Goal: Information Seeking & Learning: Learn about a topic

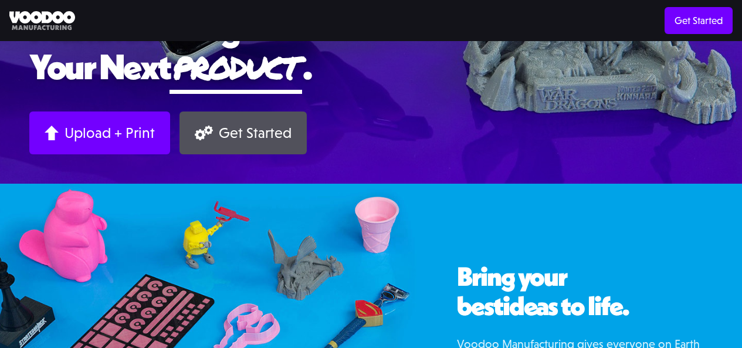
scroll to position [411, 0]
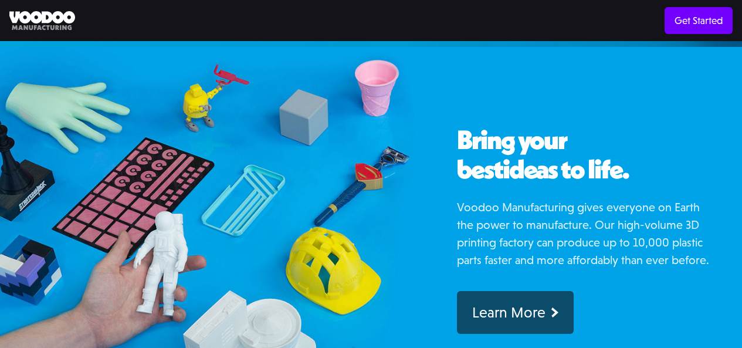
drag, startPoint x: 487, startPoint y: 92, endPoint x: 477, endPoint y: 101, distance: 13.7
click at [477, 98] on div "Bring your best ideas to life. Voodoo Manufacturing gives everyone on Earth the…" at bounding box center [585, 230] width 314 height 366
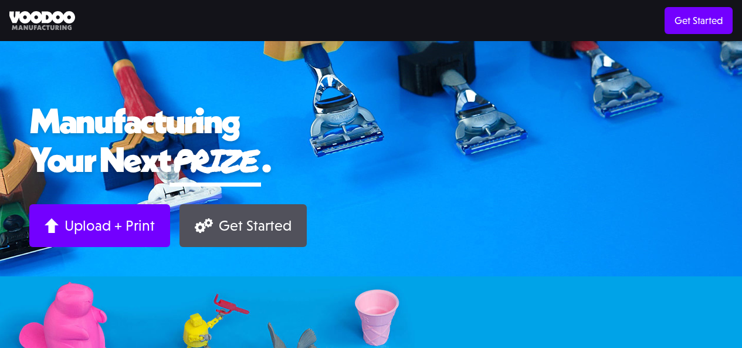
scroll to position [0, 0]
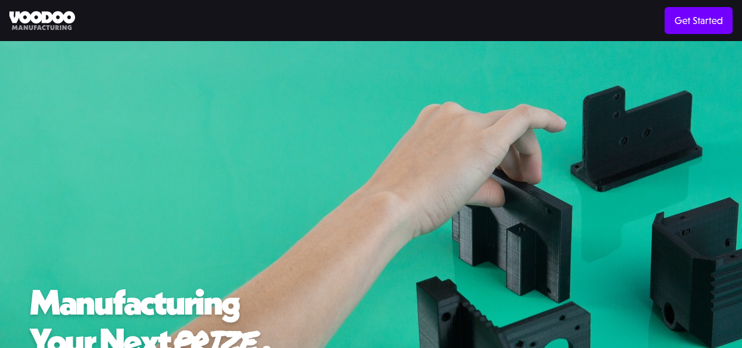
click at [65, 29] on img at bounding box center [42, 20] width 66 height 19
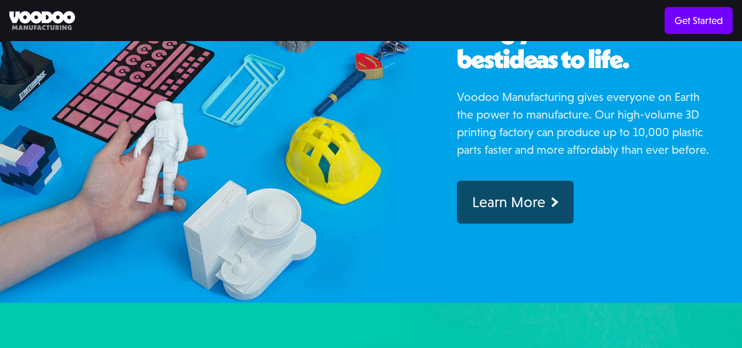
scroll to position [547, 0]
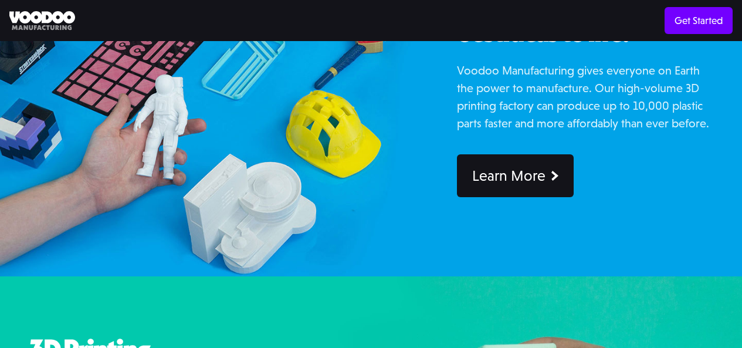
click at [496, 185] on div "Learn More" at bounding box center [508, 176] width 73 height 18
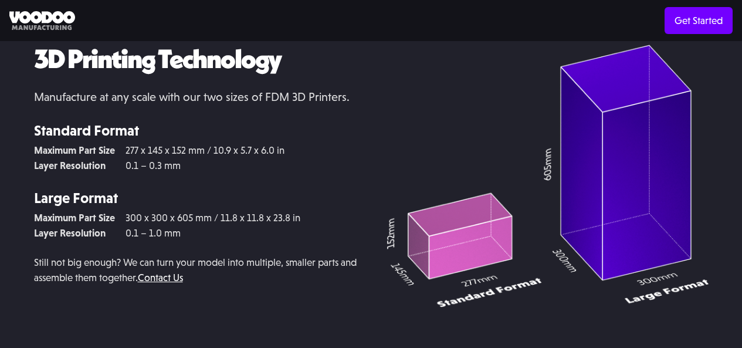
scroll to position [2318, 0]
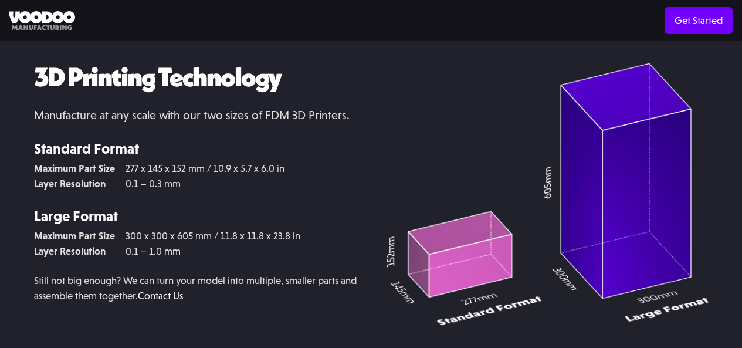
click at [95, 124] on p "Manufacture at any scale with our two sizes of FDM 3D Printers." at bounding box center [195, 115] width 323 height 18
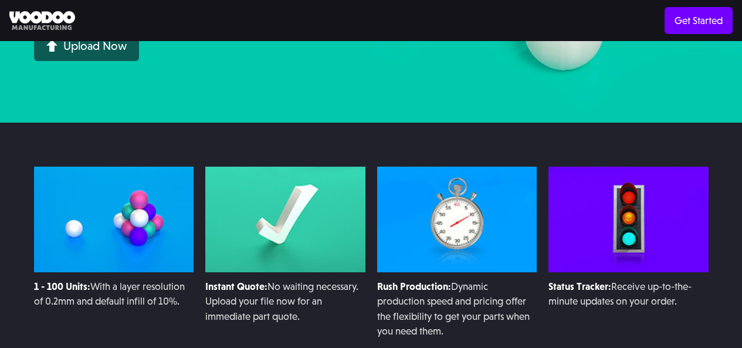
scroll to position [411, 0]
